Goal: Task Accomplishment & Management: Manage account settings

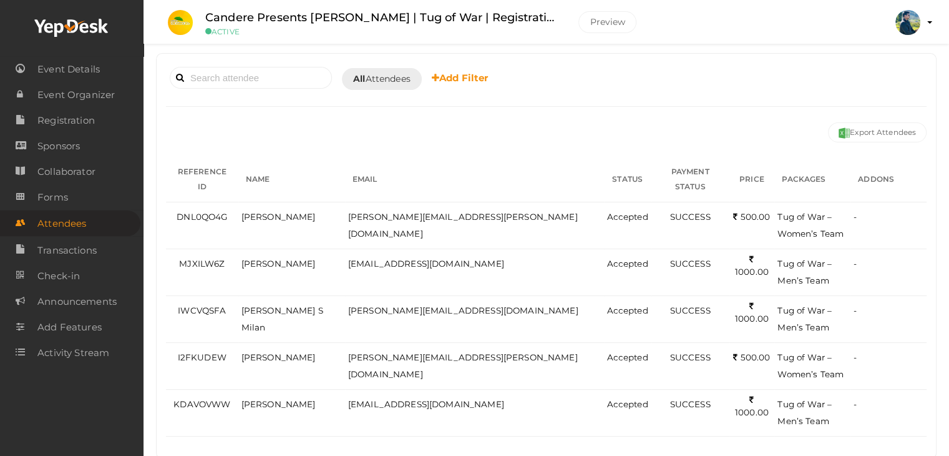
scroll to position [85, 0]
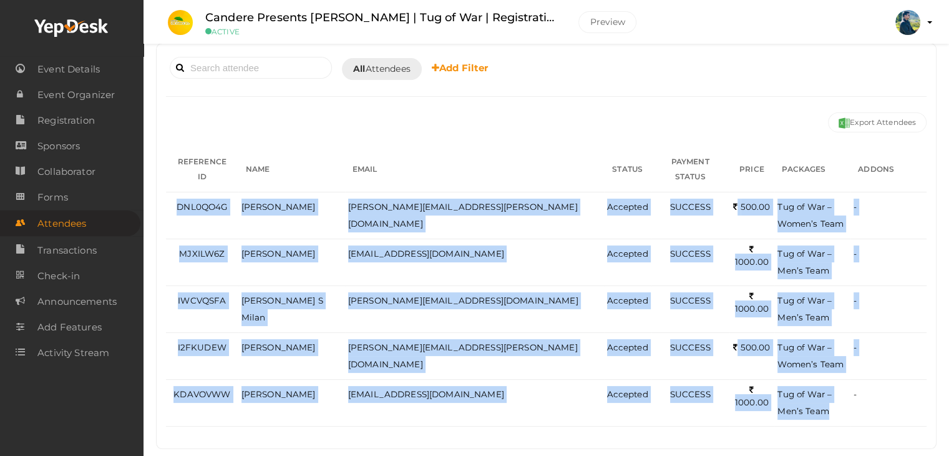
drag, startPoint x: 184, startPoint y: 188, endPoint x: 906, endPoint y: 415, distance: 757.1
click at [845, 403] on tbody "DNL0QO4G Dhanesh Balan dhanesh.balan@icloud.com Accepted SUCCESS 500.00 NA Tug …" at bounding box center [546, 309] width 761 height 234
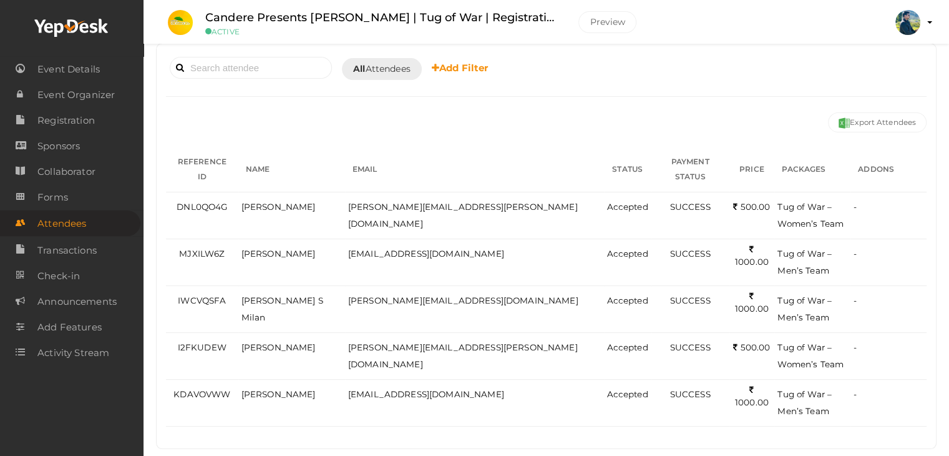
click at [898, 430] on div "5 Total Applications 0 Total Tickets Sold 0 Yet To Pay 0 Yet To Accept 0 Yet To…" at bounding box center [547, 194] width 806 height 559
click at [265, 67] on input at bounding box center [251, 68] width 162 height 22
click at [624, 76] on div "Booked for Today Today Tomorrow This Week Custom Date All Attendees All Yet to …" at bounding box center [546, 68] width 761 height 31
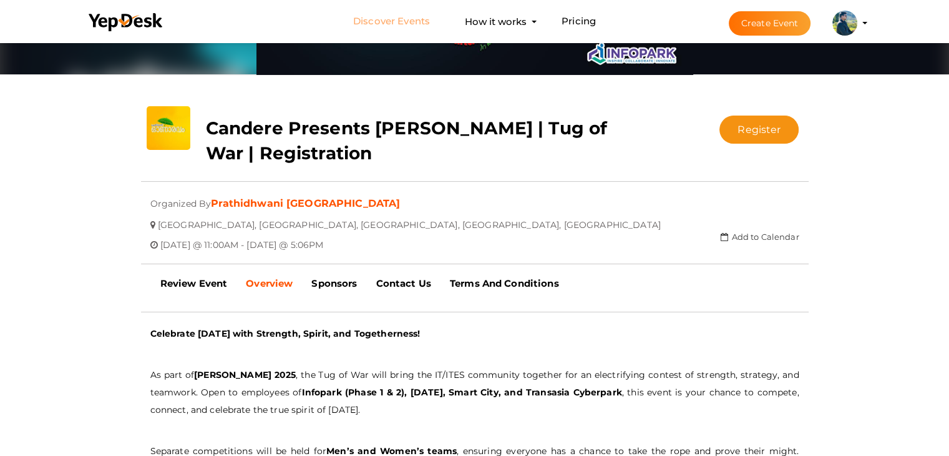
scroll to position [165, 0]
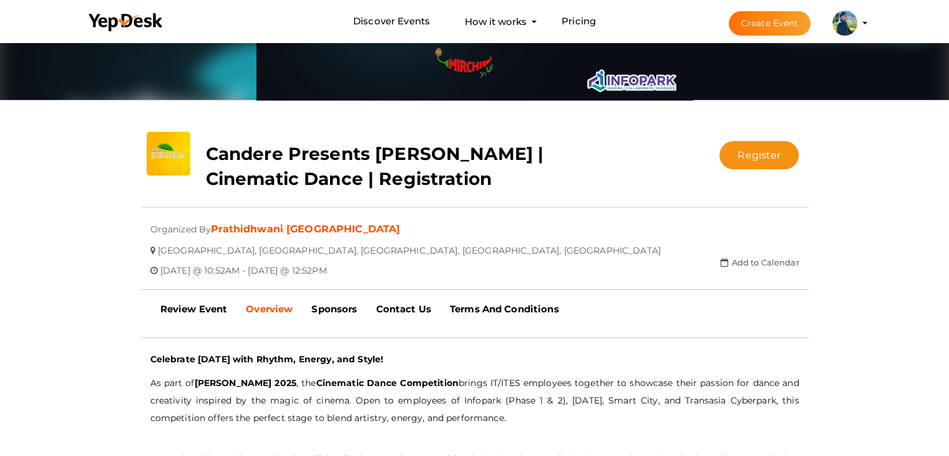
scroll to position [165, 0]
